Goal: Transaction & Acquisition: Purchase product/service

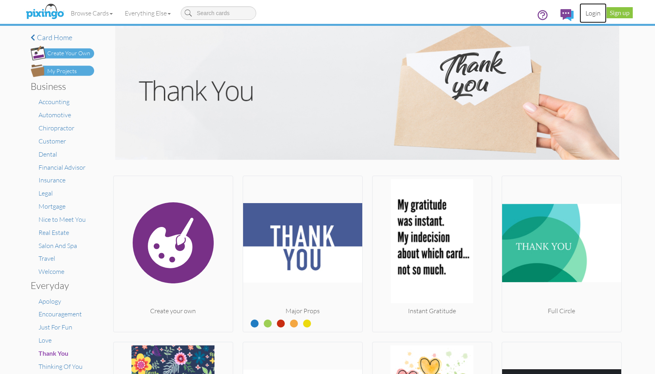
click at [585, 14] on link "Login" at bounding box center [593, 13] width 27 height 20
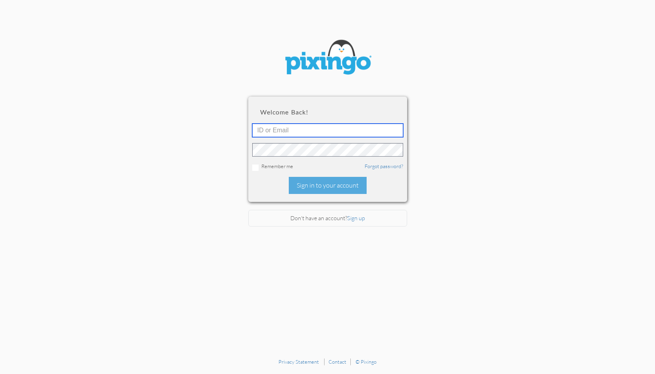
type input "[PERSON_NAME][EMAIL_ADDRESS][DOMAIN_NAME]"
click at [255, 166] on input "checkbox" at bounding box center [255, 168] width 6 height 6
checkbox input "true"
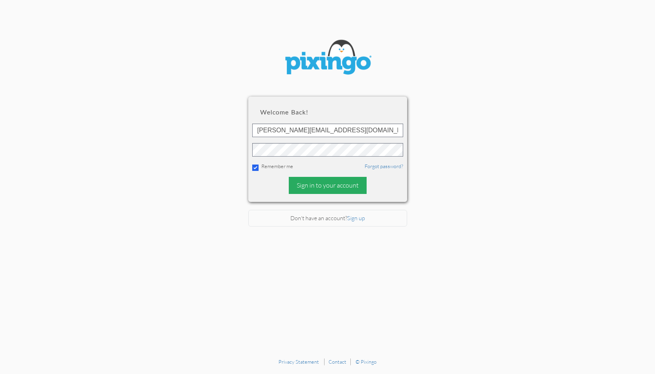
click at [313, 190] on div "Sign in to your account" at bounding box center [328, 185] width 78 height 17
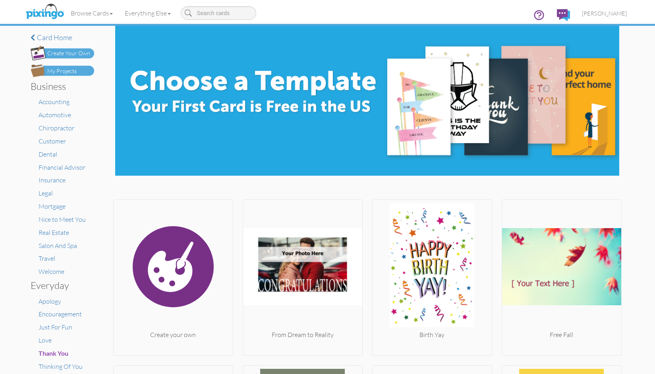
click at [72, 70] on div "My Projects" at bounding box center [61, 71] width 29 height 8
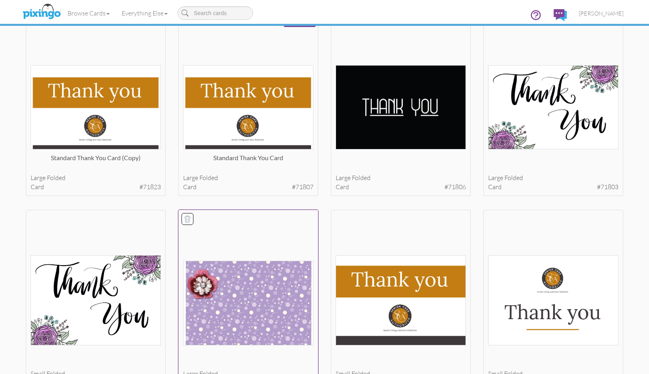
scroll to position [47, 0]
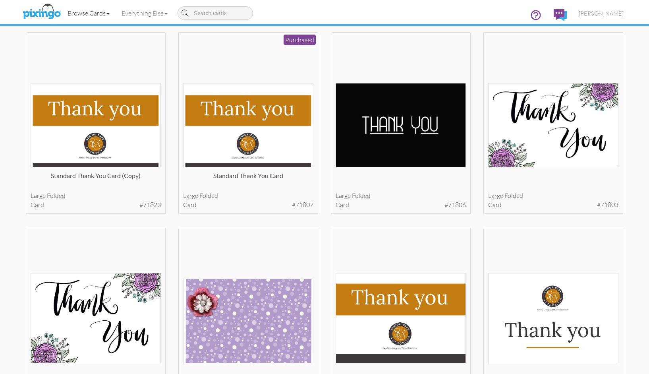
click at [108, 18] on link "Browse Cards" at bounding box center [89, 13] width 54 height 20
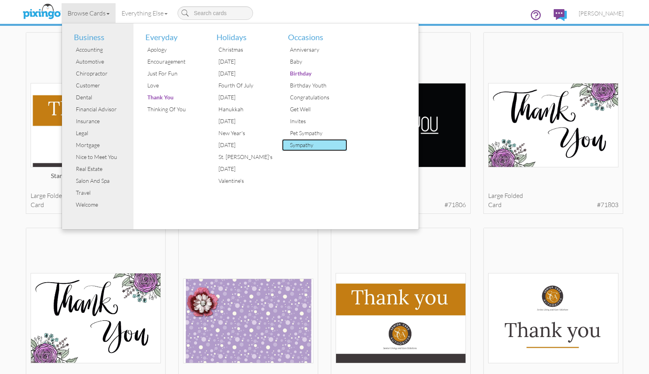
click at [304, 142] on div "Sympathy" at bounding box center [318, 145] width 60 height 12
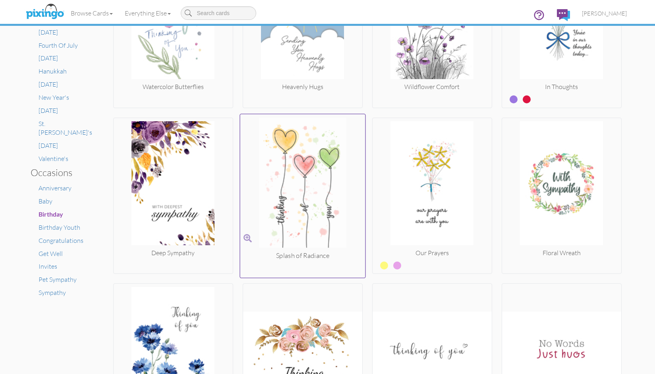
scroll to position [391, 0]
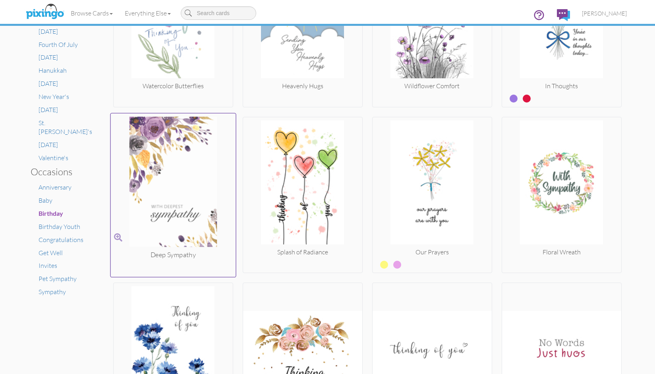
click at [188, 225] on img at bounding box center [173, 183] width 125 height 134
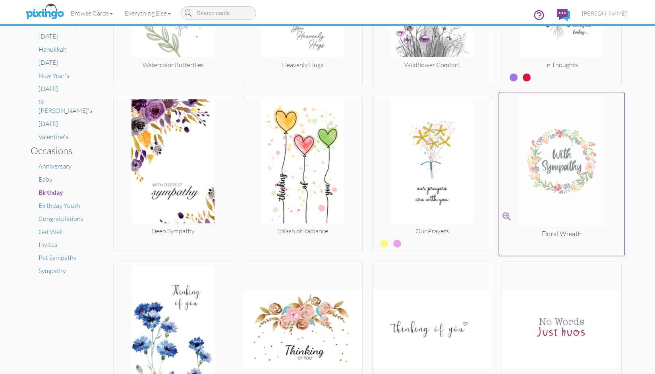
scroll to position [452, 0]
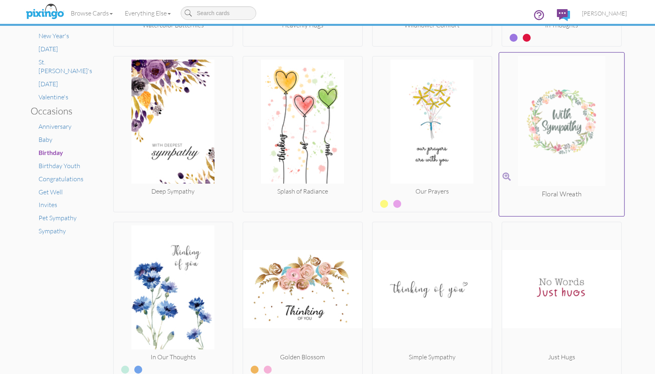
click at [547, 167] on img at bounding box center [561, 123] width 125 height 134
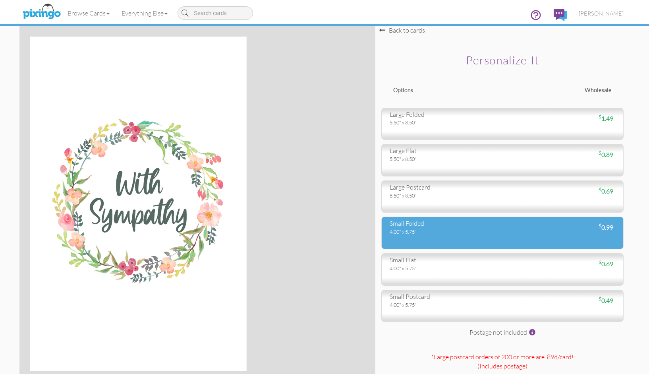
click at [465, 226] on div "small folded" at bounding box center [443, 223] width 107 height 9
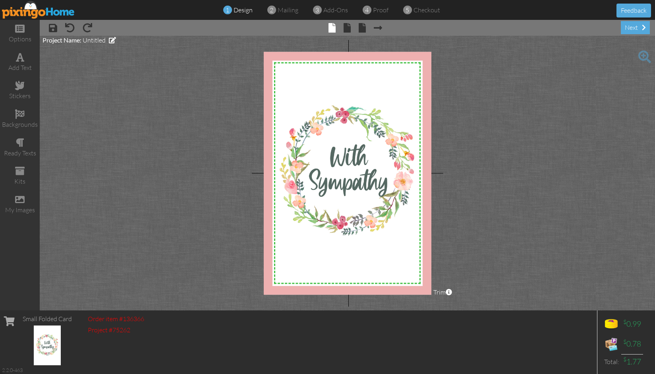
click at [470, 105] on project-studio-wrapper "X X X X X X X X X X X X X X X X X X X X X X X X X X X X X X X X X X X X X X X X…" at bounding box center [348, 173] width 616 height 275
click at [26, 141] on div "ready texts" at bounding box center [20, 148] width 40 height 28
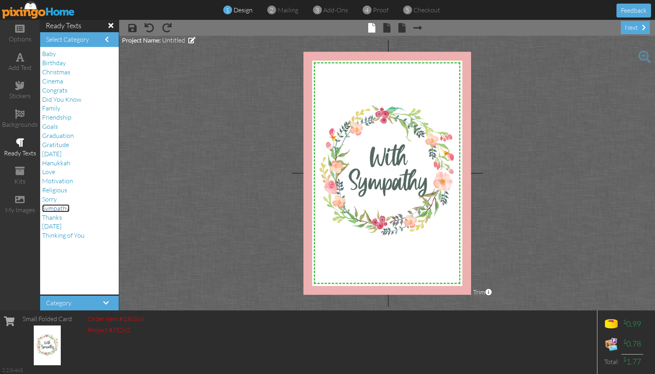
click at [68, 207] on span "Sympathy" at bounding box center [55, 208] width 27 height 8
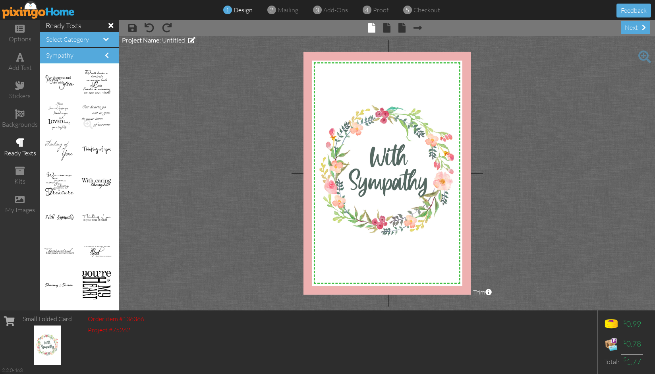
click at [93, 118] on img at bounding box center [96, 116] width 30 height 24
click at [100, 122] on img at bounding box center [96, 116] width 30 height 24
drag, startPoint x: 96, startPoint y: 118, endPoint x: 352, endPoint y: 150, distance: 258.0
drag, startPoint x: 355, startPoint y: 139, endPoint x: 348, endPoint y: 92, distance: 47.1
click at [348, 92] on img at bounding box center [351, 93] width 42 height 34
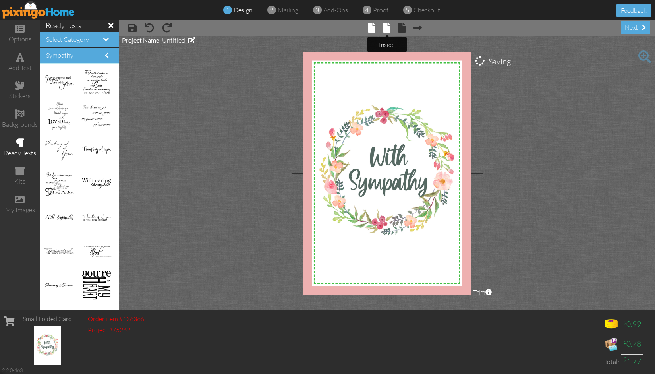
click at [389, 29] on span at bounding box center [387, 28] width 7 height 10
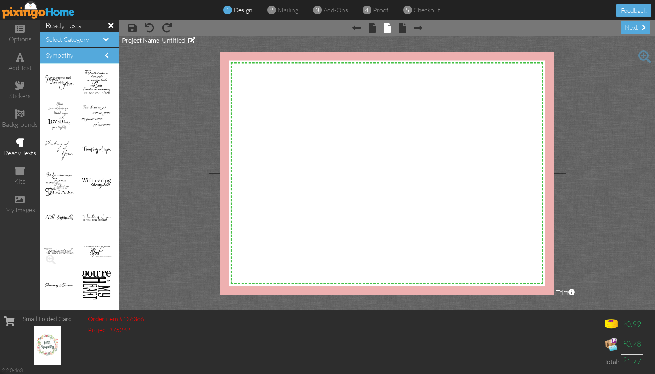
click at [62, 250] on img at bounding box center [59, 251] width 30 height 7
drag, startPoint x: 62, startPoint y: 250, endPoint x: 320, endPoint y: 194, distance: 264.0
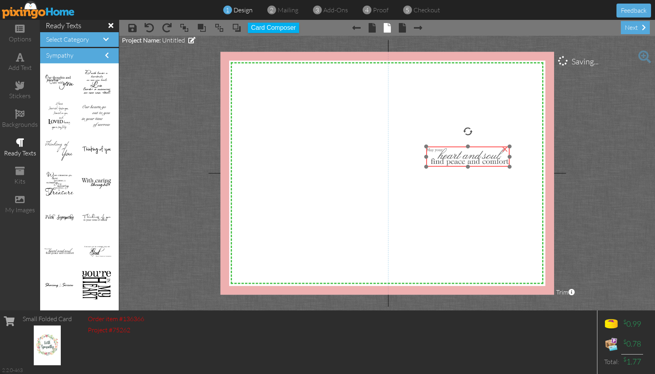
drag, startPoint x: 319, startPoint y: 194, endPoint x: 444, endPoint y: 161, distance: 128.9
click at [444, 161] on img at bounding box center [468, 157] width 83 height 20
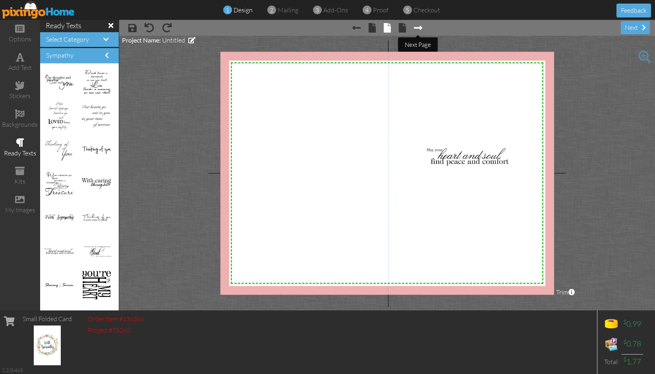
click at [416, 29] on span at bounding box center [418, 28] width 8 height 10
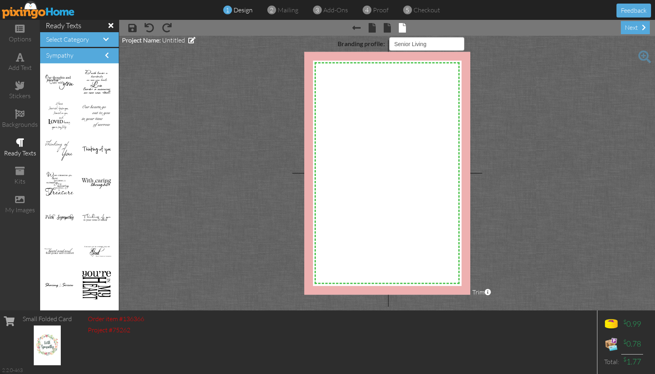
select select "object:2574"
drag, startPoint x: 397, startPoint y: 197, endPoint x: 397, endPoint y: 214, distance: 17.1
click at [397, 214] on div "X X X X X X X X X X X X X X X X X X X X X X X X X X X X X X X X X X X X X X X X…" at bounding box center [387, 173] width 166 height 243
click at [411, 217] on div "X X X X X X X X X X X X X X X X X X X X X X X X X X X X X X X X X X X X X X X X…" at bounding box center [387, 173] width 166 height 243
click at [233, 6] on div "1 design" at bounding box center [240, 10] width 25 height 9
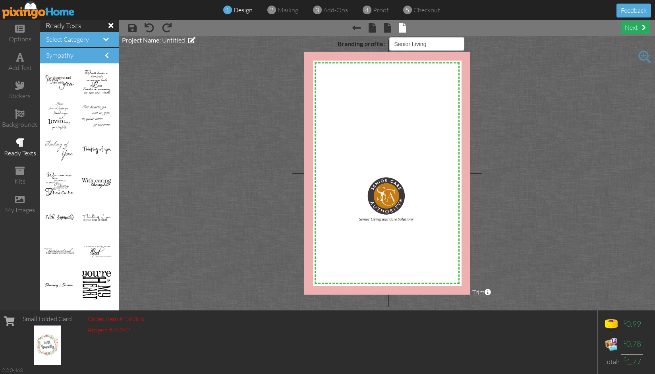
click at [630, 32] on div "next" at bounding box center [635, 27] width 29 height 13
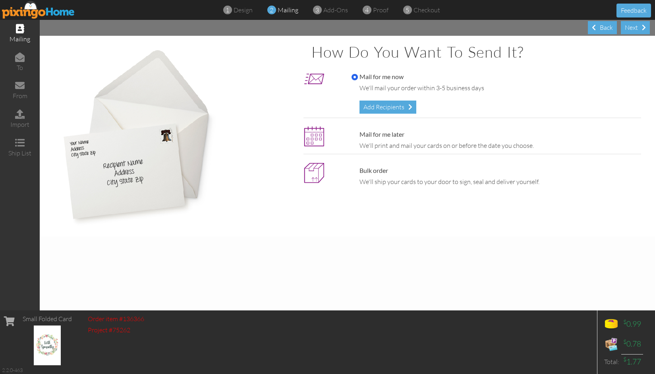
click at [37, 20] on div "mailing" at bounding box center [20, 34] width 40 height 28
click at [45, 12] on img at bounding box center [38, 10] width 73 height 18
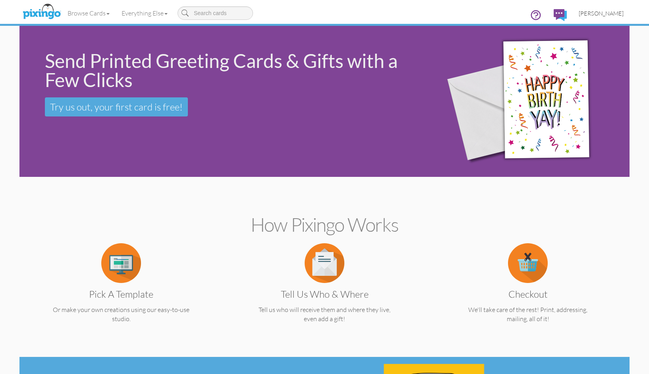
click at [605, 10] on span "[PERSON_NAME]" at bounding box center [601, 13] width 45 height 7
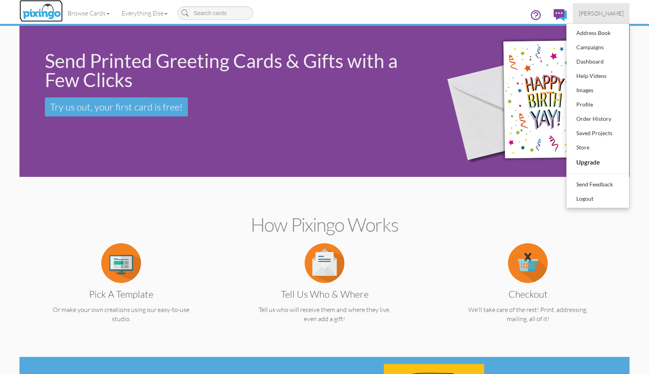
click at [37, 16] on img at bounding box center [42, 12] width 42 height 20
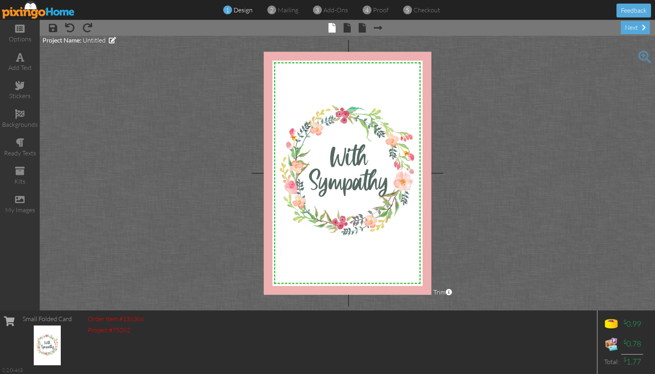
click at [235, 10] on span "design" at bounding box center [243, 10] width 19 height 8
click at [332, 10] on span "add-ons" at bounding box center [336, 10] width 25 height 8
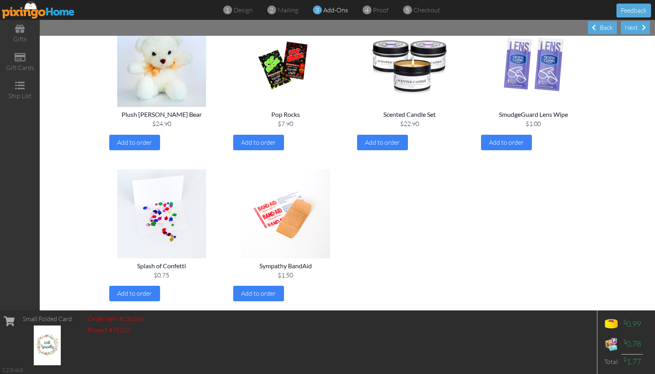
scroll to position [1010, 0]
